Goal: Find specific page/section: Find specific page/section

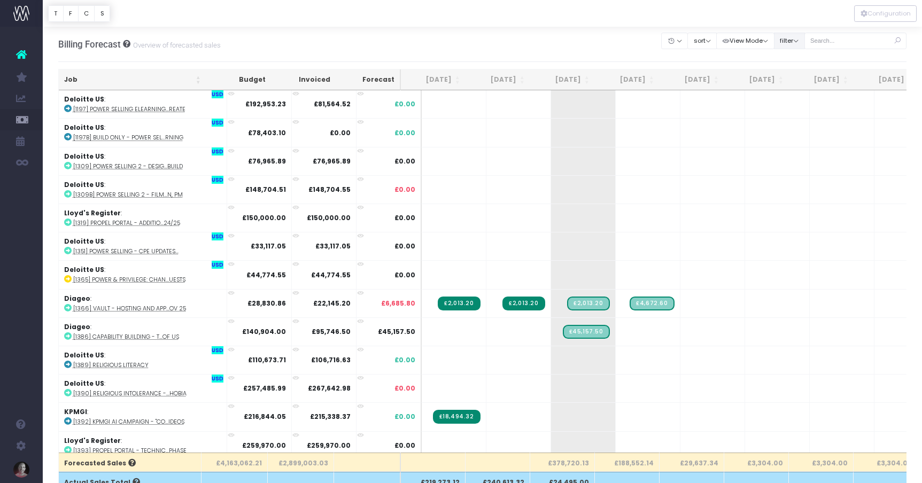
click at [805, 43] on button "filter" at bounding box center [789, 41] width 31 height 17
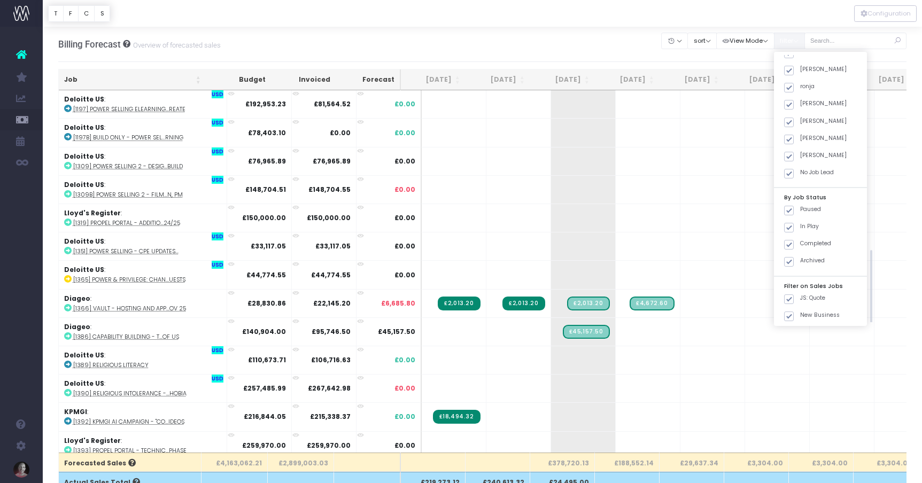
scroll to position [290, 0]
click at [794, 149] on span at bounding box center [789, 150] width 10 height 10
click at [806, 149] on input "JS: Quote" at bounding box center [803, 147] width 7 height 7
checkbox input "false"
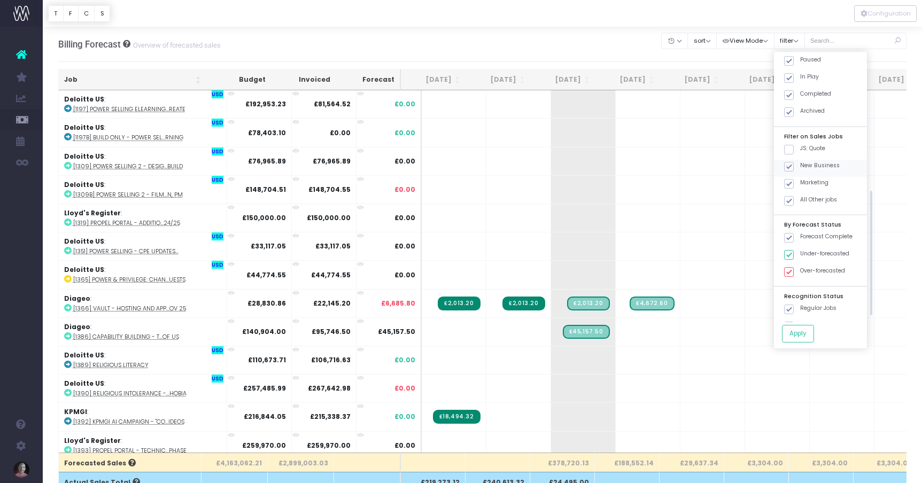
click at [794, 166] on span at bounding box center [789, 167] width 10 height 10
click at [805, 166] on input "New Business" at bounding box center [803, 164] width 7 height 7
checkbox input "false"
click at [794, 184] on span at bounding box center [789, 184] width 10 height 10
click at [804, 184] on input "Marketing" at bounding box center [803, 182] width 7 height 7
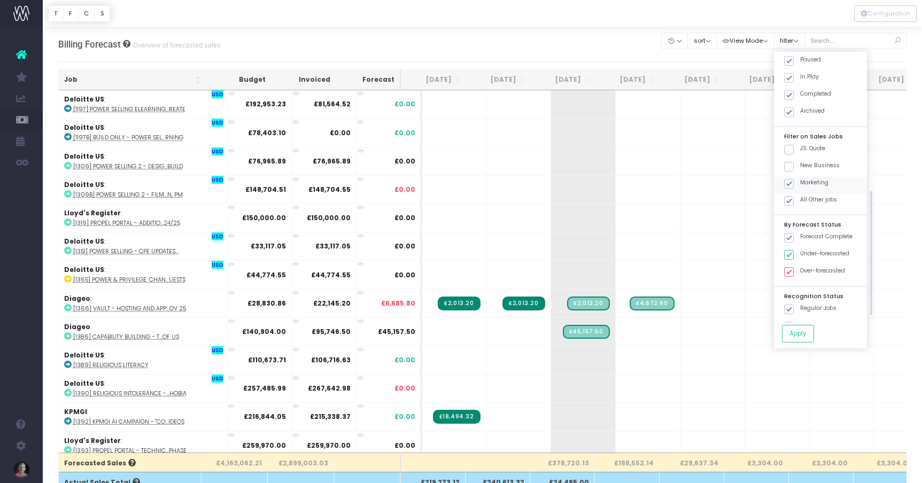
checkbox input "false"
click at [813, 333] on button "Apply" at bounding box center [798, 334] width 32 height 18
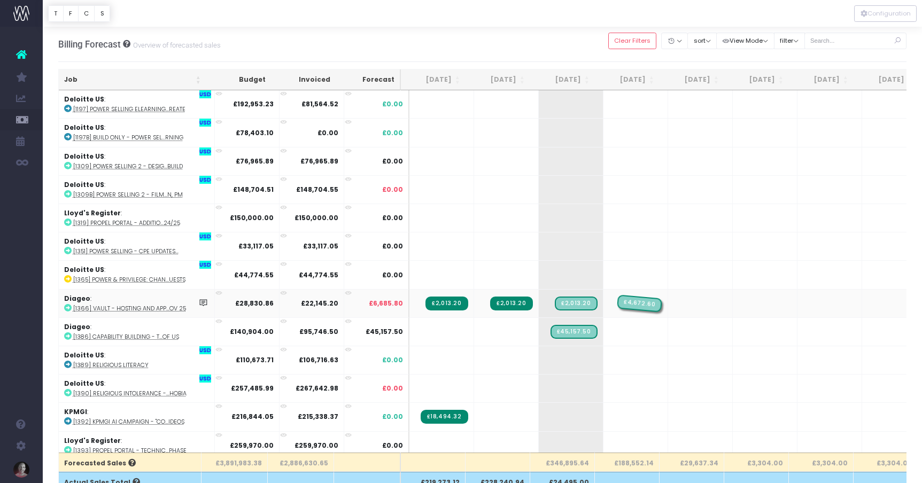
drag, startPoint x: 634, startPoint y: 299, endPoint x: 639, endPoint y: 308, distance: 10.3
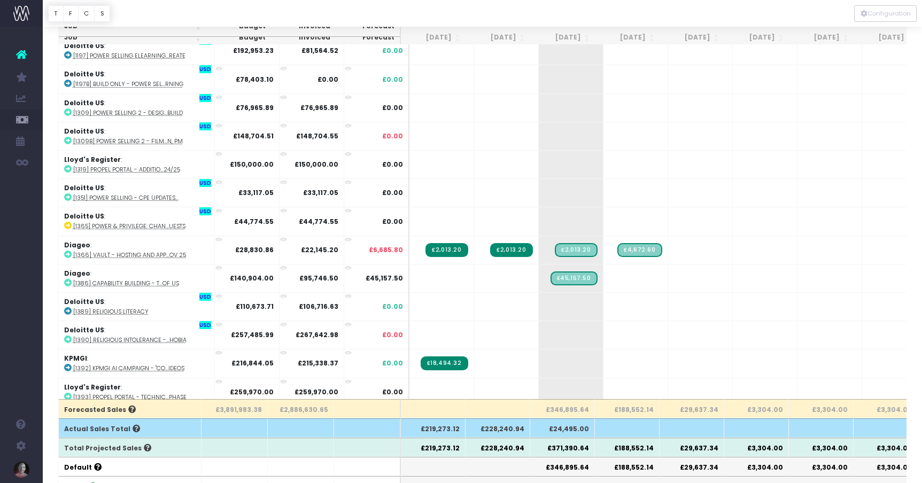
scroll to position [61, 0]
